Goal: Book appointment/travel/reservation

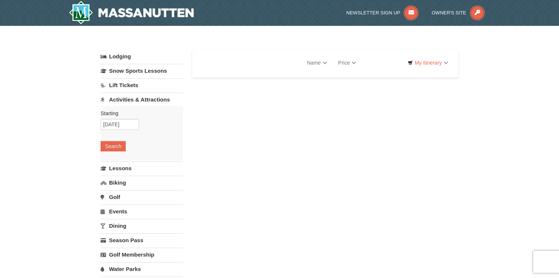
select select "9"
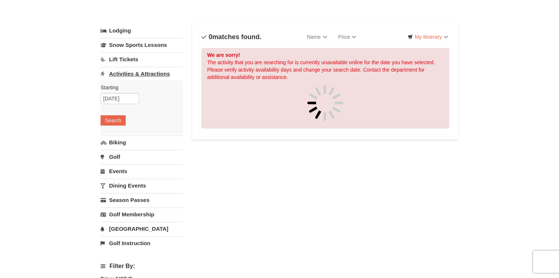
scroll to position [27, 0]
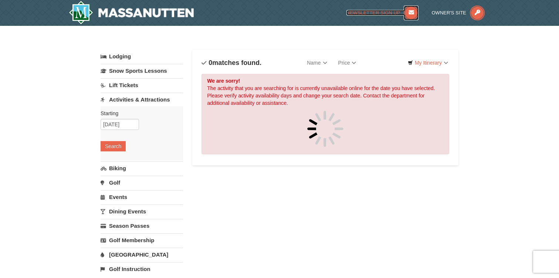
click at [377, 11] on span "Newsletter Sign Up" at bounding box center [373, 13] width 54 height 6
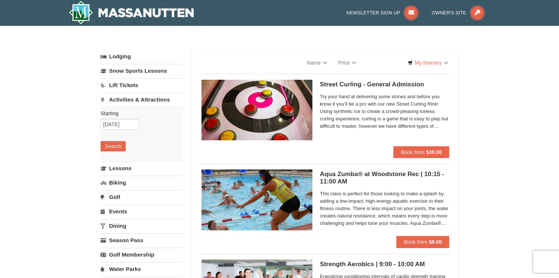
select select "9"
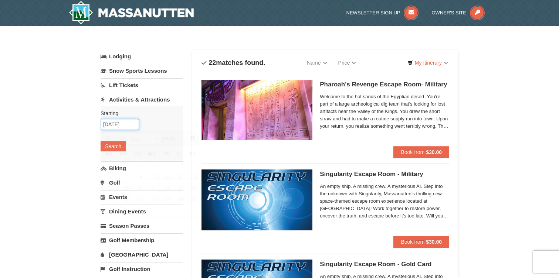
click at [133, 125] on input "[DATE]" at bounding box center [120, 124] width 38 height 11
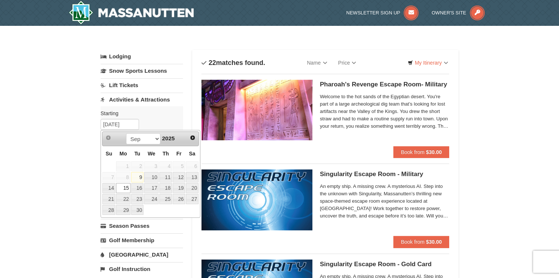
click at [187, 142] on div "Prev Next Sep Oct Nov Dec 2025" at bounding box center [150, 139] width 97 height 15
